Goal: Transaction & Acquisition: Purchase product/service

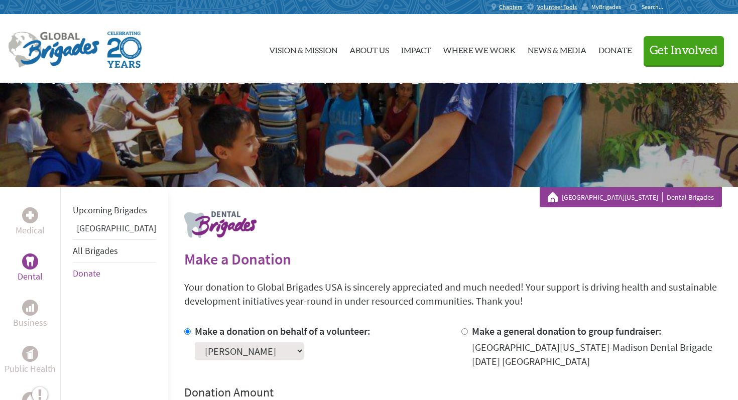
click at [598, 8] on span "MyBrigades" at bounding box center [606, 7] width 30 height 8
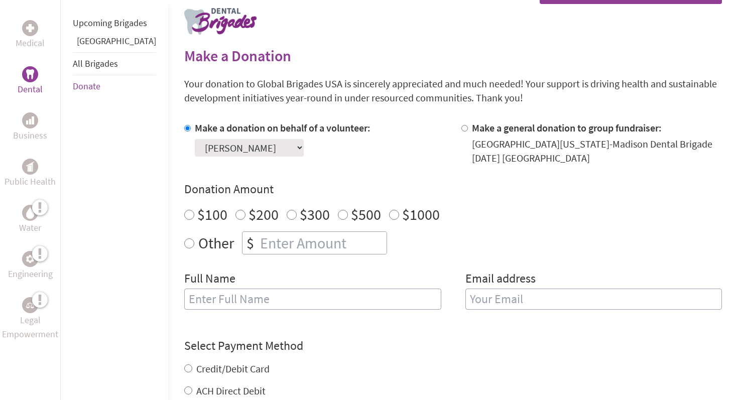
scroll to position [212, 0]
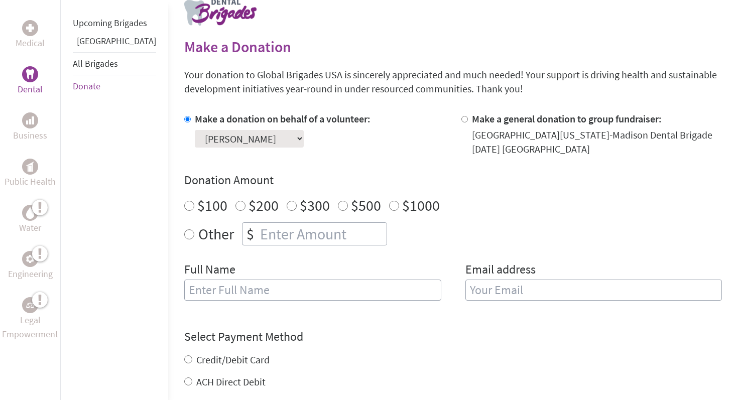
radio input "true"
click at [325, 225] on input "number" at bounding box center [322, 234] width 129 height 22
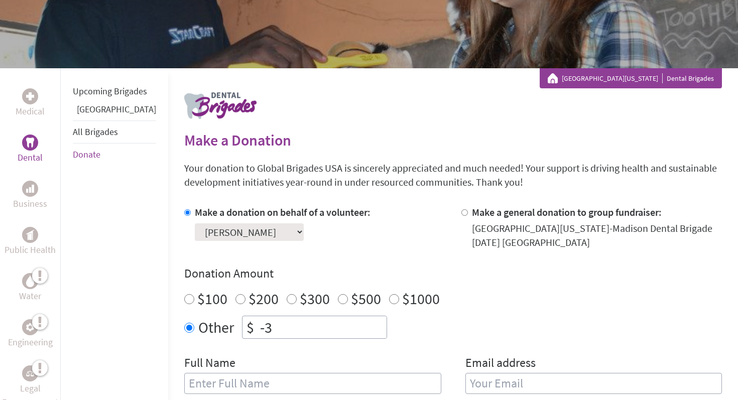
scroll to position [0, 0]
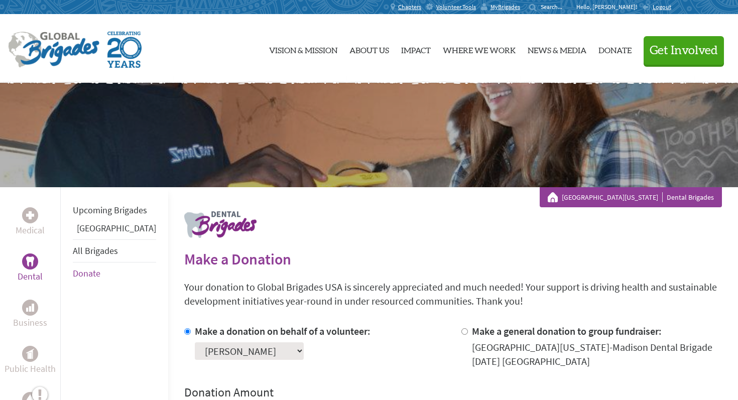
type input "-3"
click at [619, 5] on p "Hello, [PERSON_NAME]!" at bounding box center [609, 7] width 66 height 8
click at [280, 354] on select "Select a volunteer... [PERSON_NAME] [PERSON_NAME] [PERSON_NAME] [PERSON_NAME] […" at bounding box center [249, 351] width 109 height 18
click at [520, 8] on span "MyBrigades" at bounding box center [506, 7] width 30 height 8
